Goal: Find specific page/section

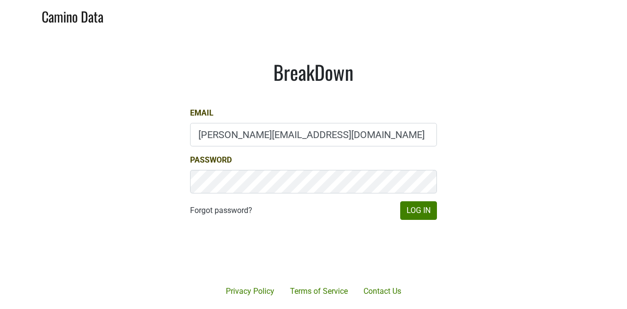
type input "[PERSON_NAME][EMAIL_ADDRESS][DOMAIN_NAME]"
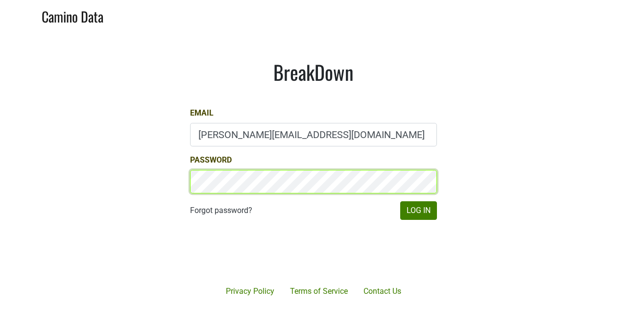
click at [400, 201] on button "Log In" at bounding box center [418, 210] width 37 height 19
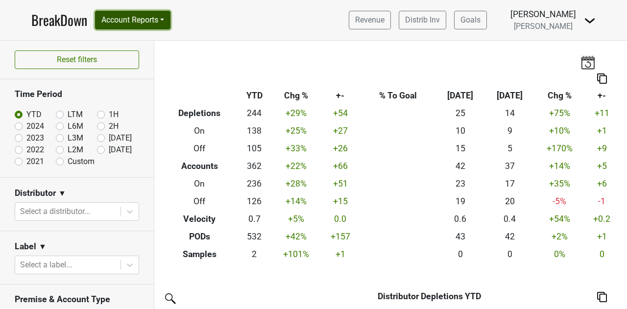
click at [144, 22] on button "Account Reports" at bounding box center [132, 20] width 75 height 19
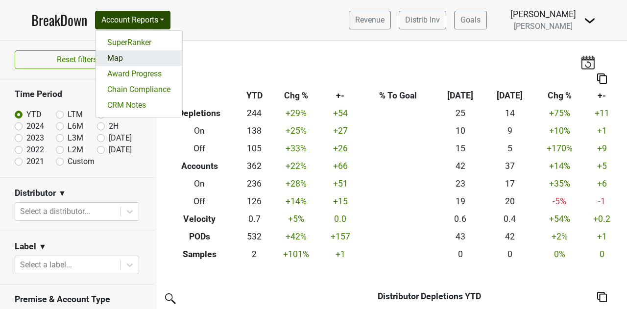
click at [126, 58] on link "Map" at bounding box center [138, 58] width 87 height 16
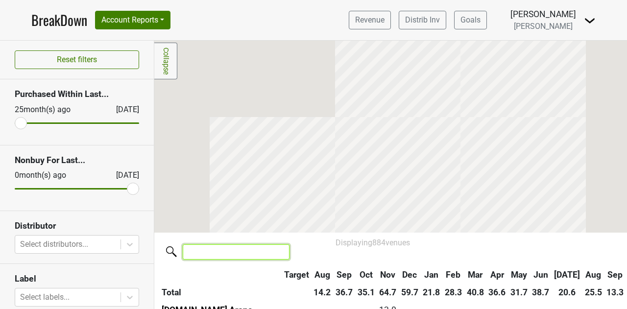
click at [229, 257] on input "search" at bounding box center [236, 251] width 107 height 15
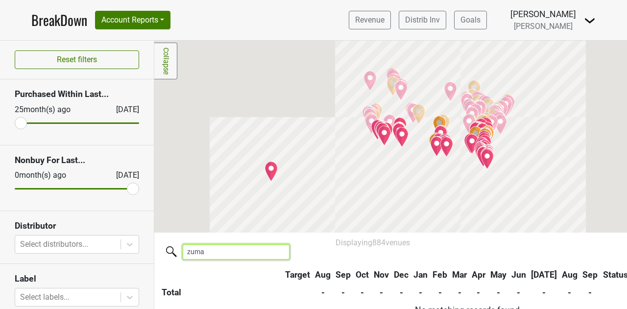
scroll to position [16, 0]
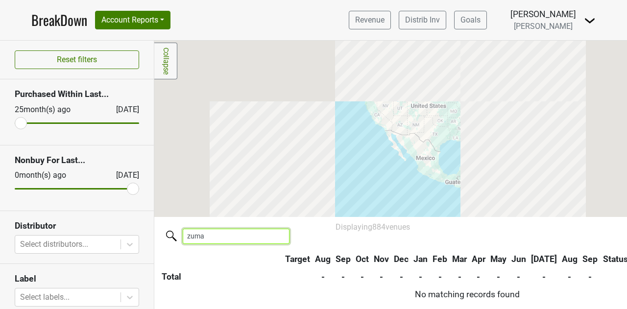
type input "zuma"
click at [224, 245] on div "zuma" at bounding box center [390, 235] width 502 height 36
click at [227, 240] on input "zuma" at bounding box center [236, 236] width 107 height 15
